Goal: Check status: Check status

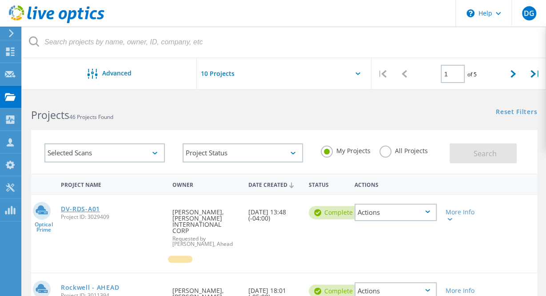
click at [75, 209] on link "DV-RDS-A01" at bounding box center [80, 209] width 39 height 6
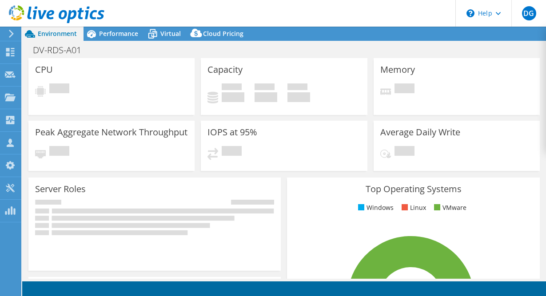
select select "USD"
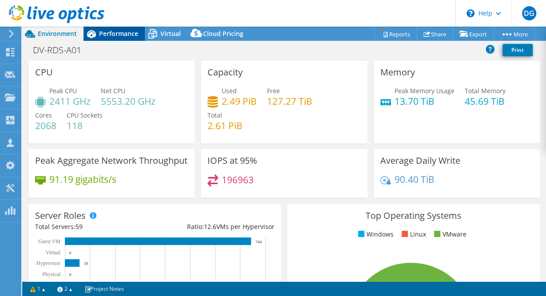
click at [102, 36] on span "Performance" at bounding box center [118, 33] width 39 height 8
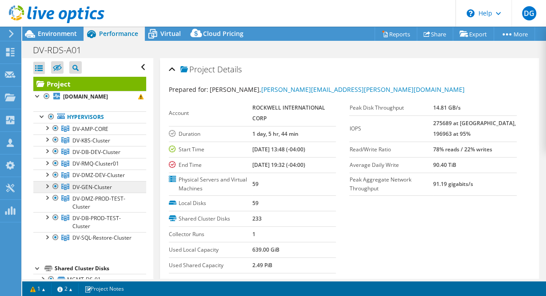
click at [111, 187] on span "DV-GEN-Cluster" at bounding box center [92, 187] width 40 height 8
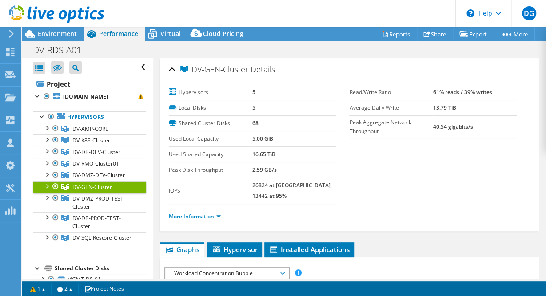
click at [44, 186] on div at bounding box center [46, 185] width 9 height 9
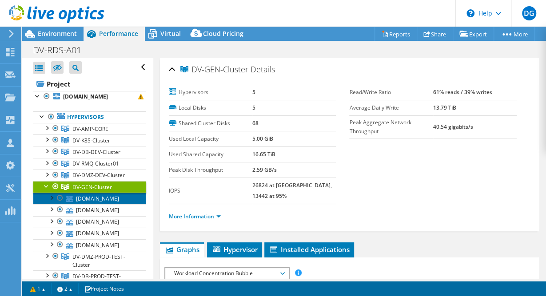
click at [98, 199] on link "[DOMAIN_NAME]" at bounding box center [89, 199] width 113 height 12
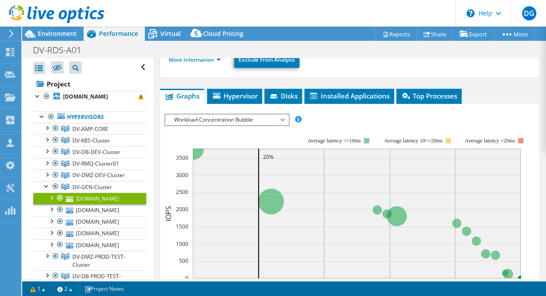
scroll to position [128, 0]
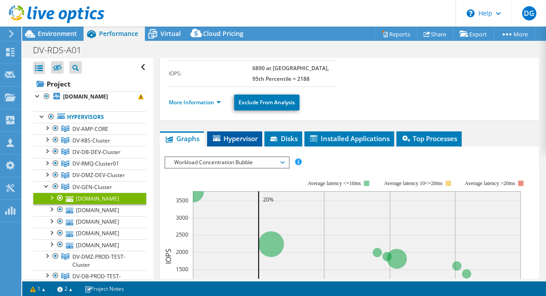
click at [243, 135] on span "Hypervisor" at bounding box center [234, 138] width 46 height 9
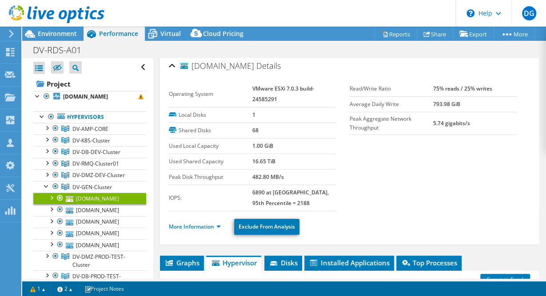
scroll to position [0, 0]
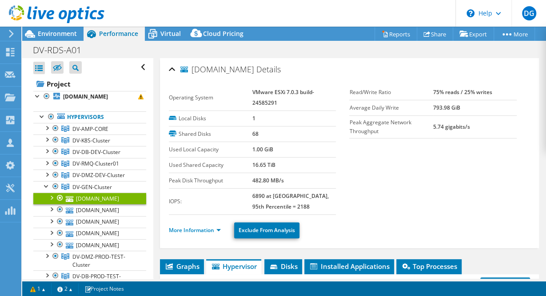
click at [100, 197] on link "[DOMAIN_NAME]" at bounding box center [89, 199] width 113 height 12
